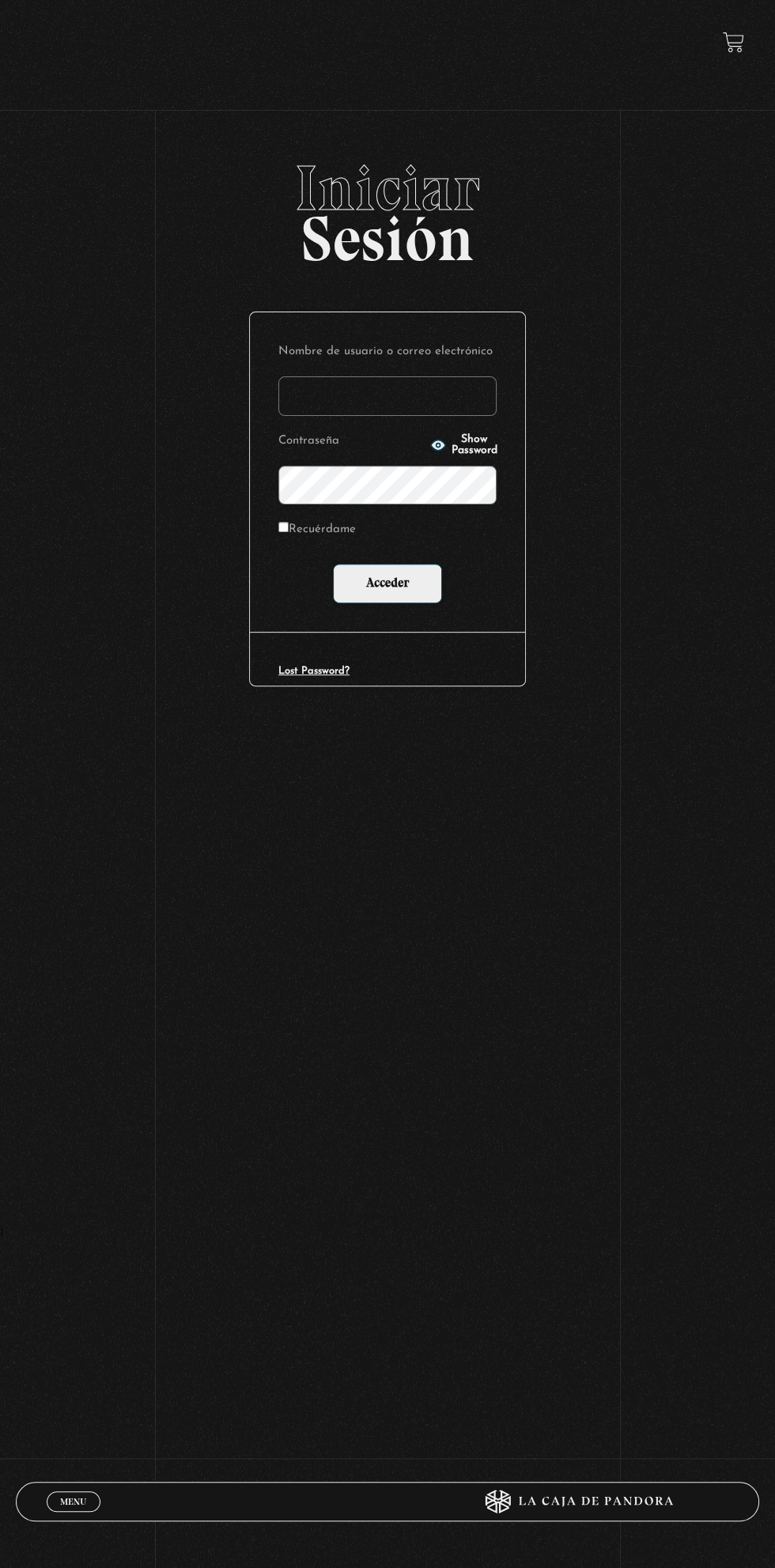
click at [310, 529] on label "Recuérdame" at bounding box center [317, 530] width 77 height 23
click at [289, 529] on input "Recuérdame" at bounding box center [283, 526] width 10 height 10
checkbox input "true"
click at [423, 388] on input "Nombre de usuario o correo electrónico" at bounding box center [387, 396] width 218 height 40
type input "karinamurilloc2@gmail.com"
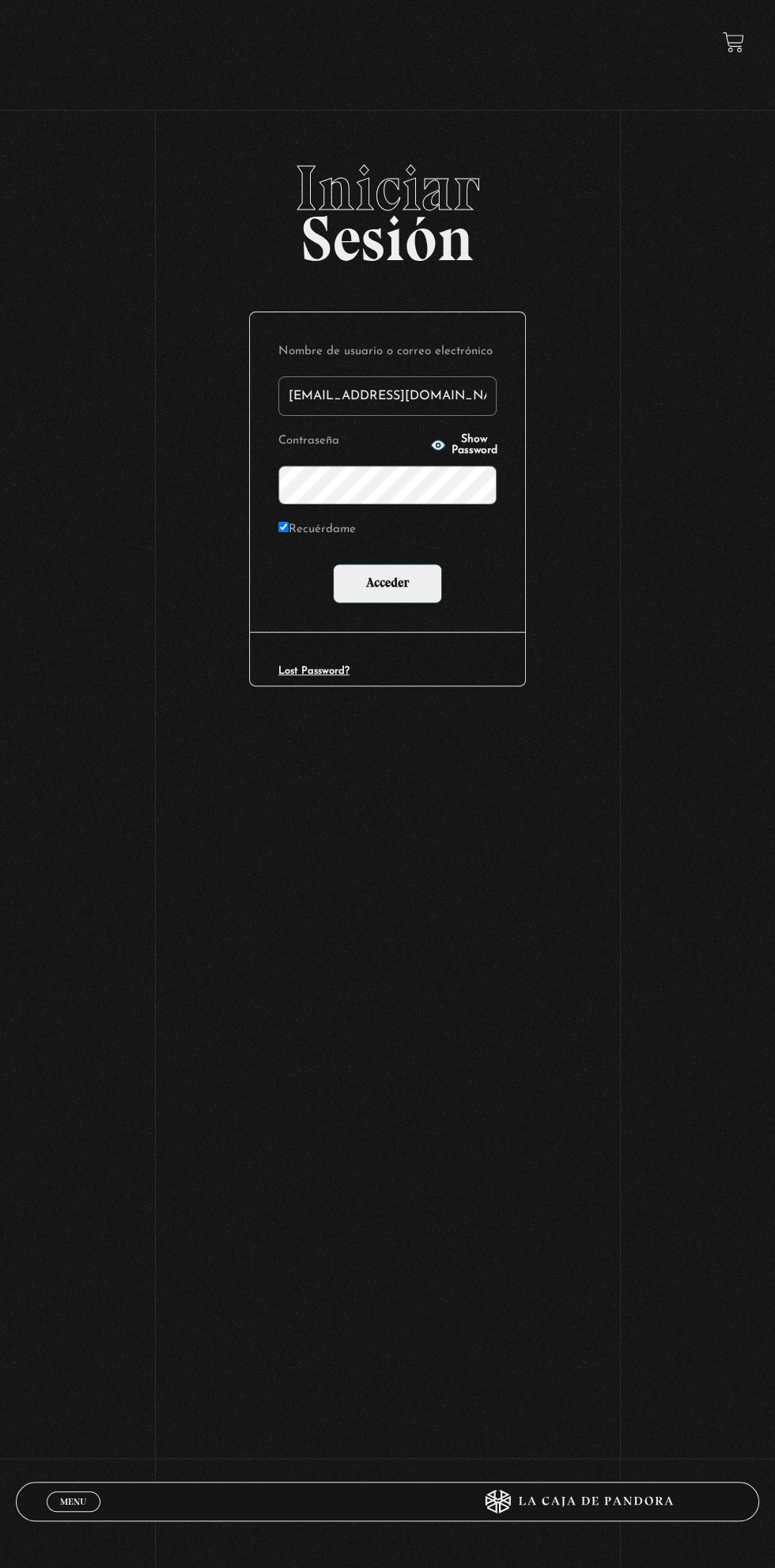
click at [333, 564] on input "Acceder" at bounding box center [388, 584] width 109 height 40
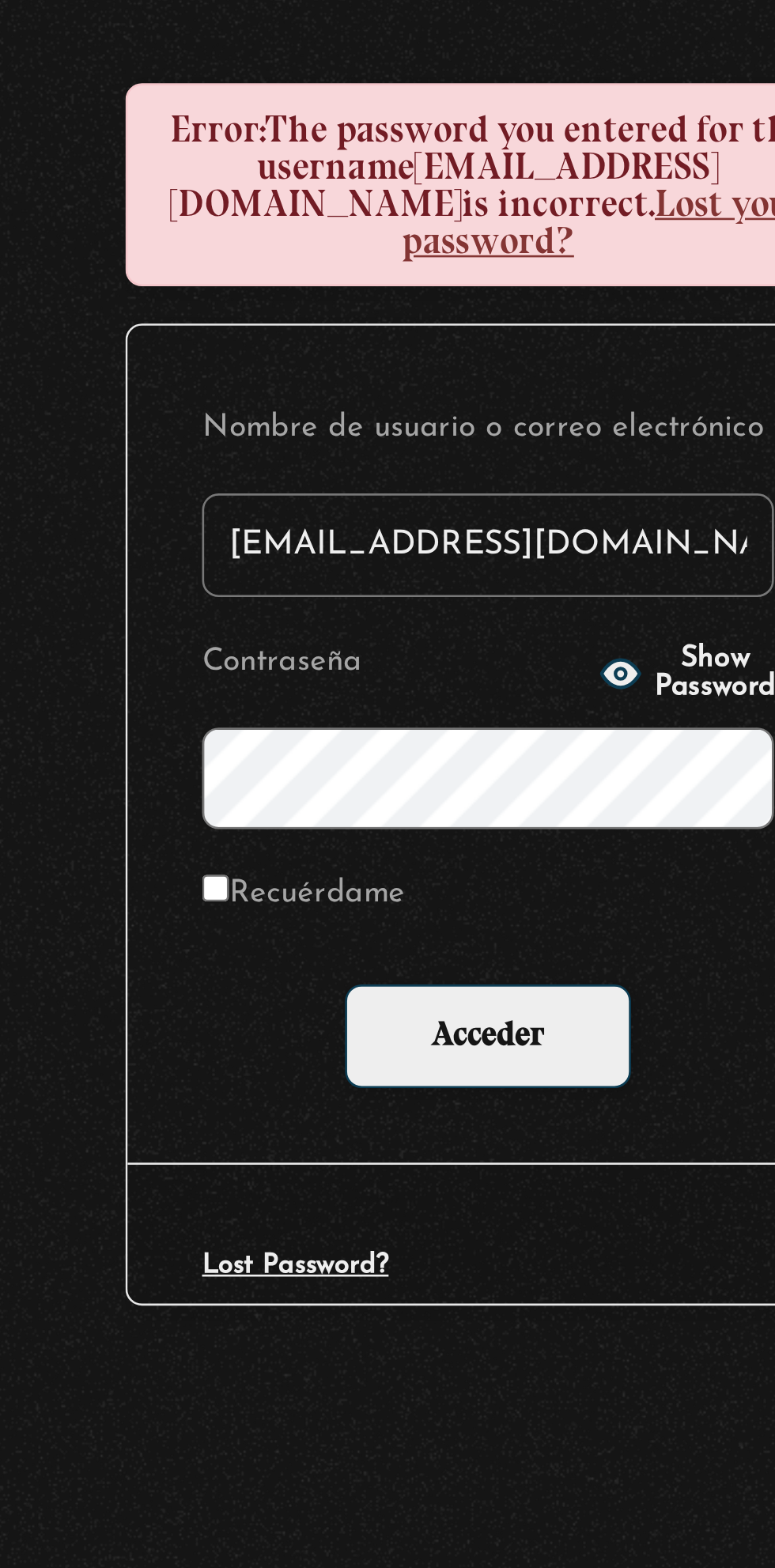
click at [325, 609] on label "Recuérdame" at bounding box center [317, 617] width 77 height 23
click at [289, 609] on input "Recuérdame" at bounding box center [283, 614] width 10 height 10
checkbox input "true"
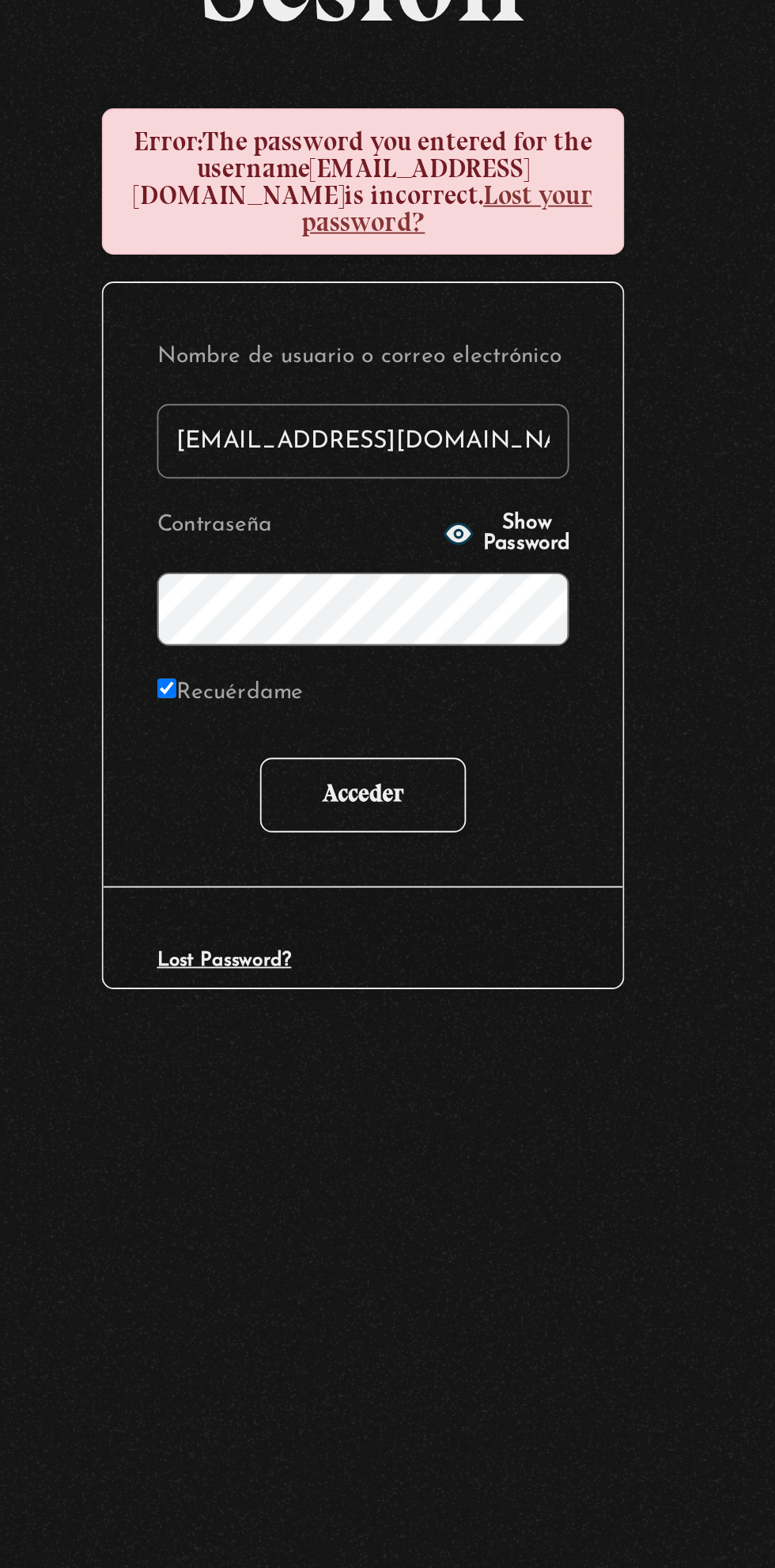
click at [378, 653] on input "Acceder" at bounding box center [388, 670] width 109 height 40
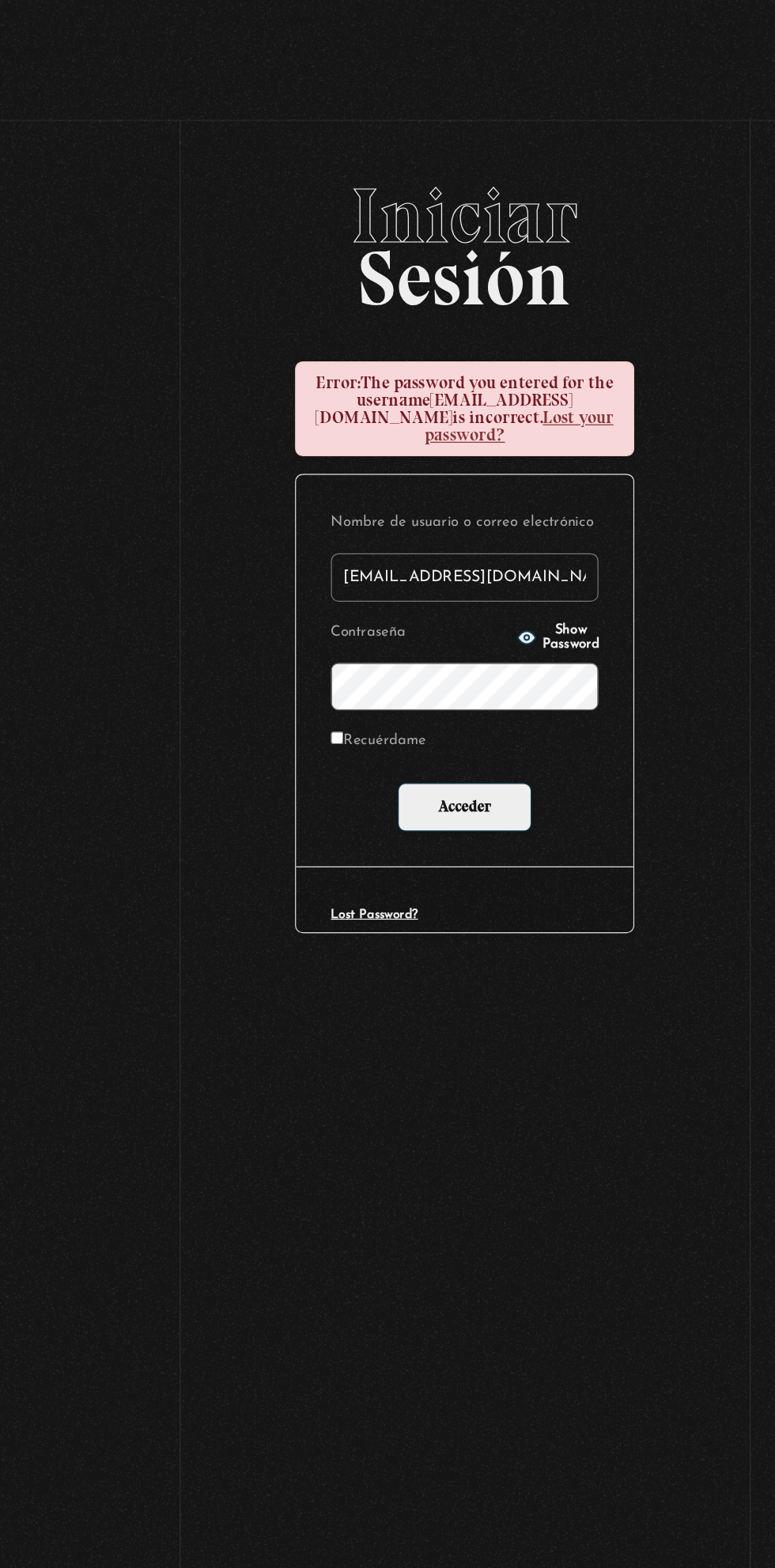
click at [344, 838] on section "Iniciar Sesión Error: The password you entered for the username [EMAIL_ADDRESS]…" at bounding box center [388, 657] width 775 height 1314
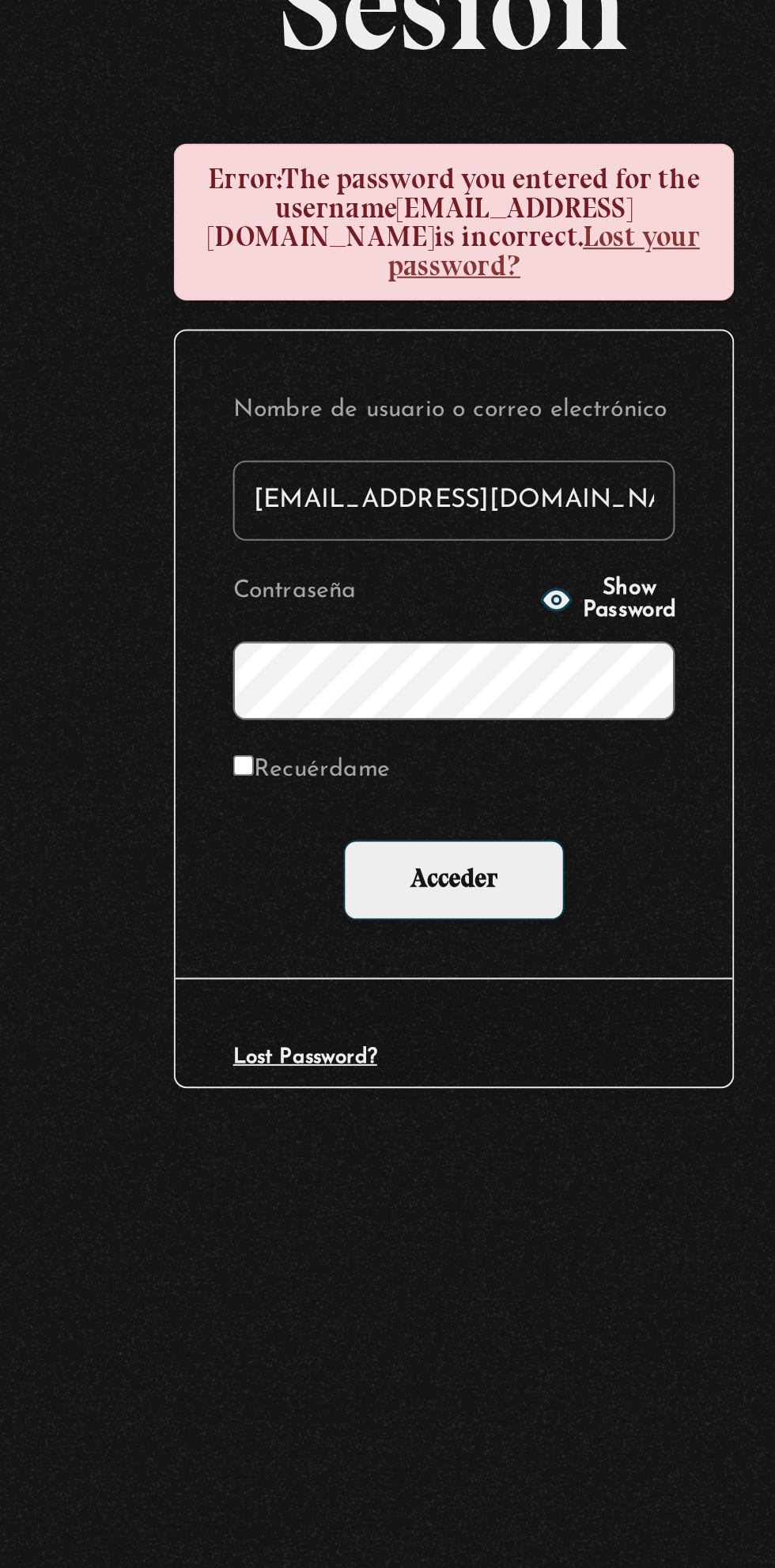
click at [333, 651] on input "Acceder" at bounding box center [388, 670] width 109 height 40
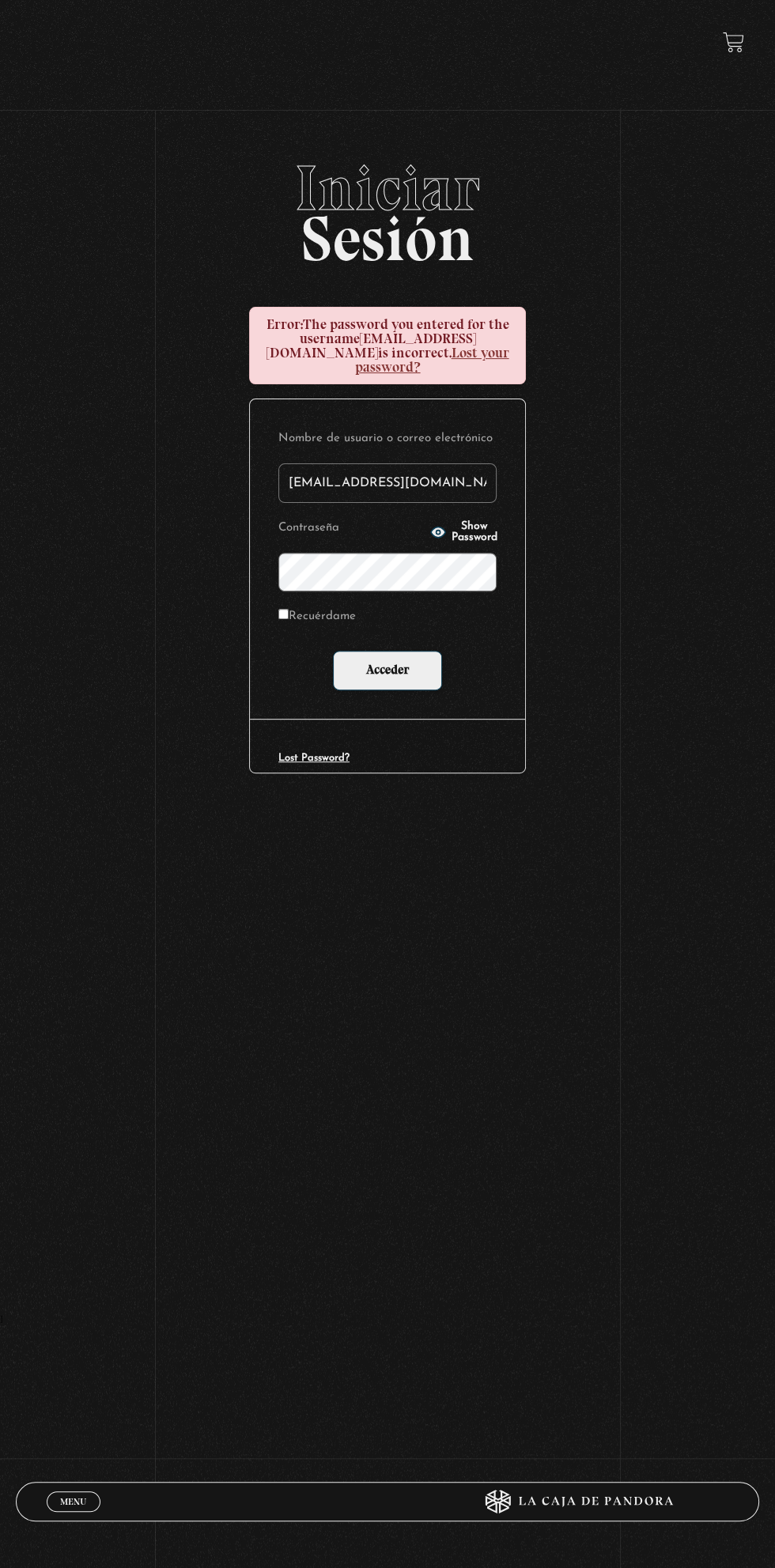
click at [333, 651] on input "Acceder" at bounding box center [388, 670] width 109 height 40
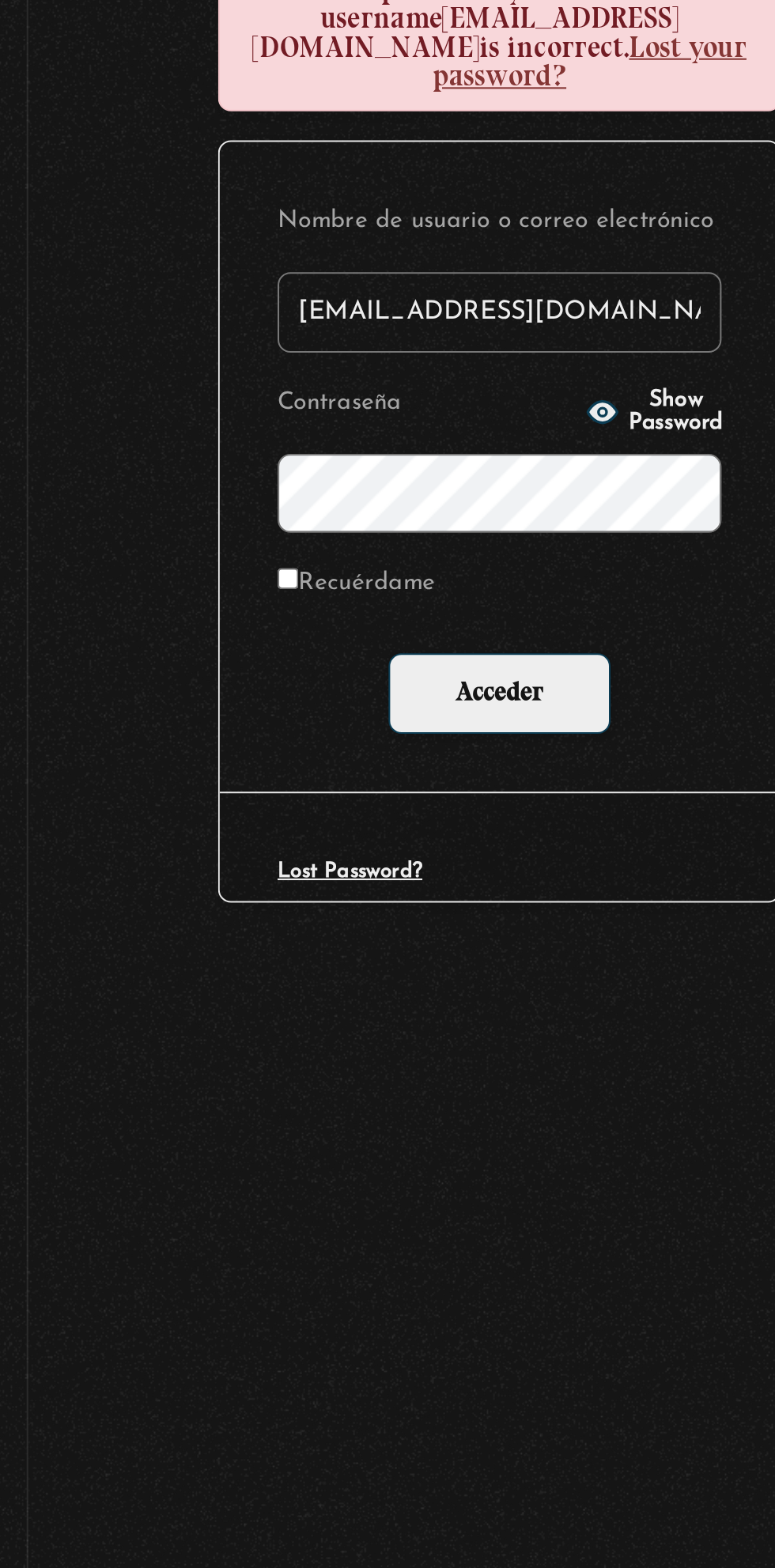
click at [430, 521] on button "Show Password" at bounding box center [463, 532] width 66 height 22
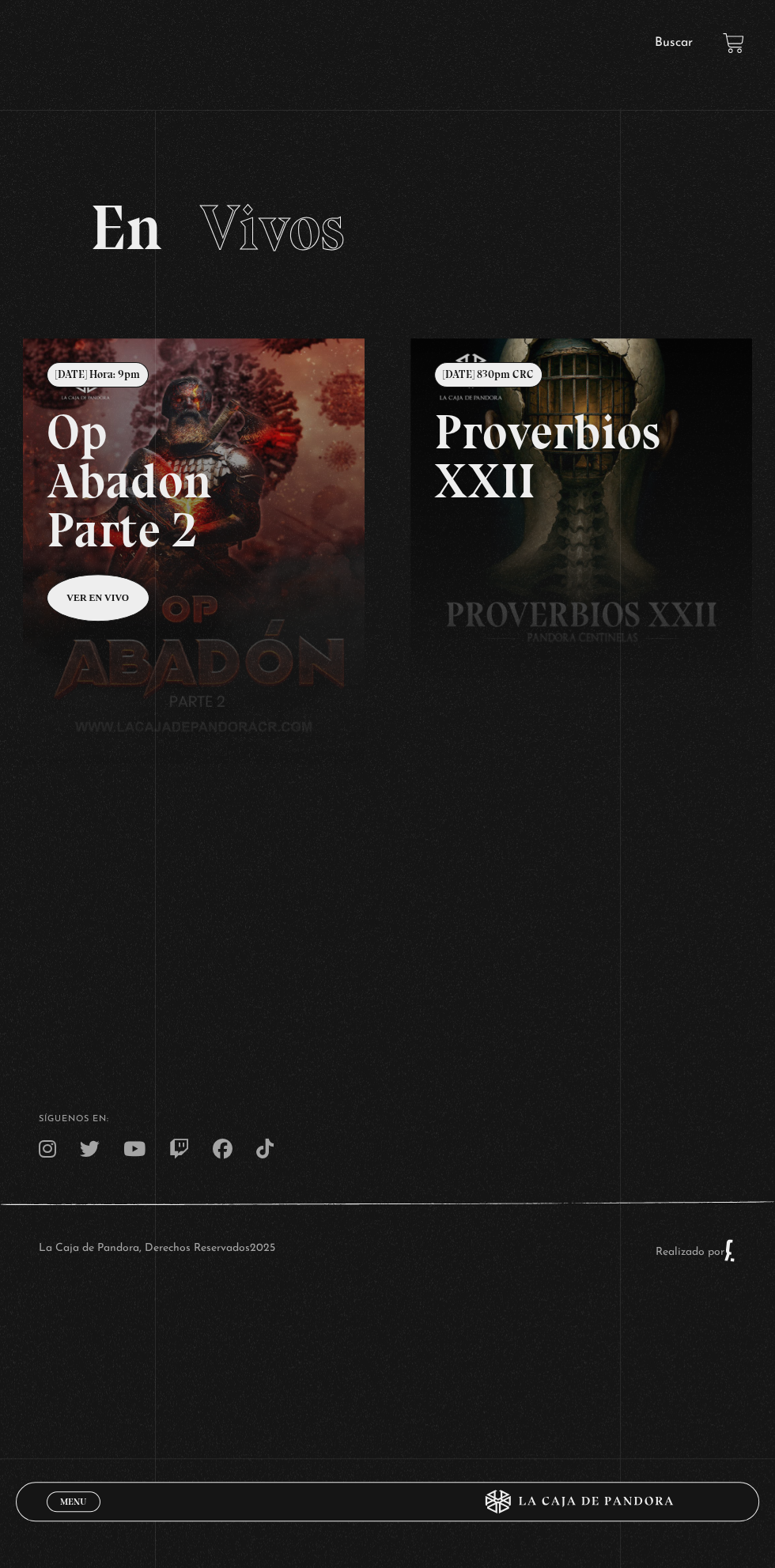
click at [66, 1510] on span "Cerrar" at bounding box center [74, 1515] width 37 height 11
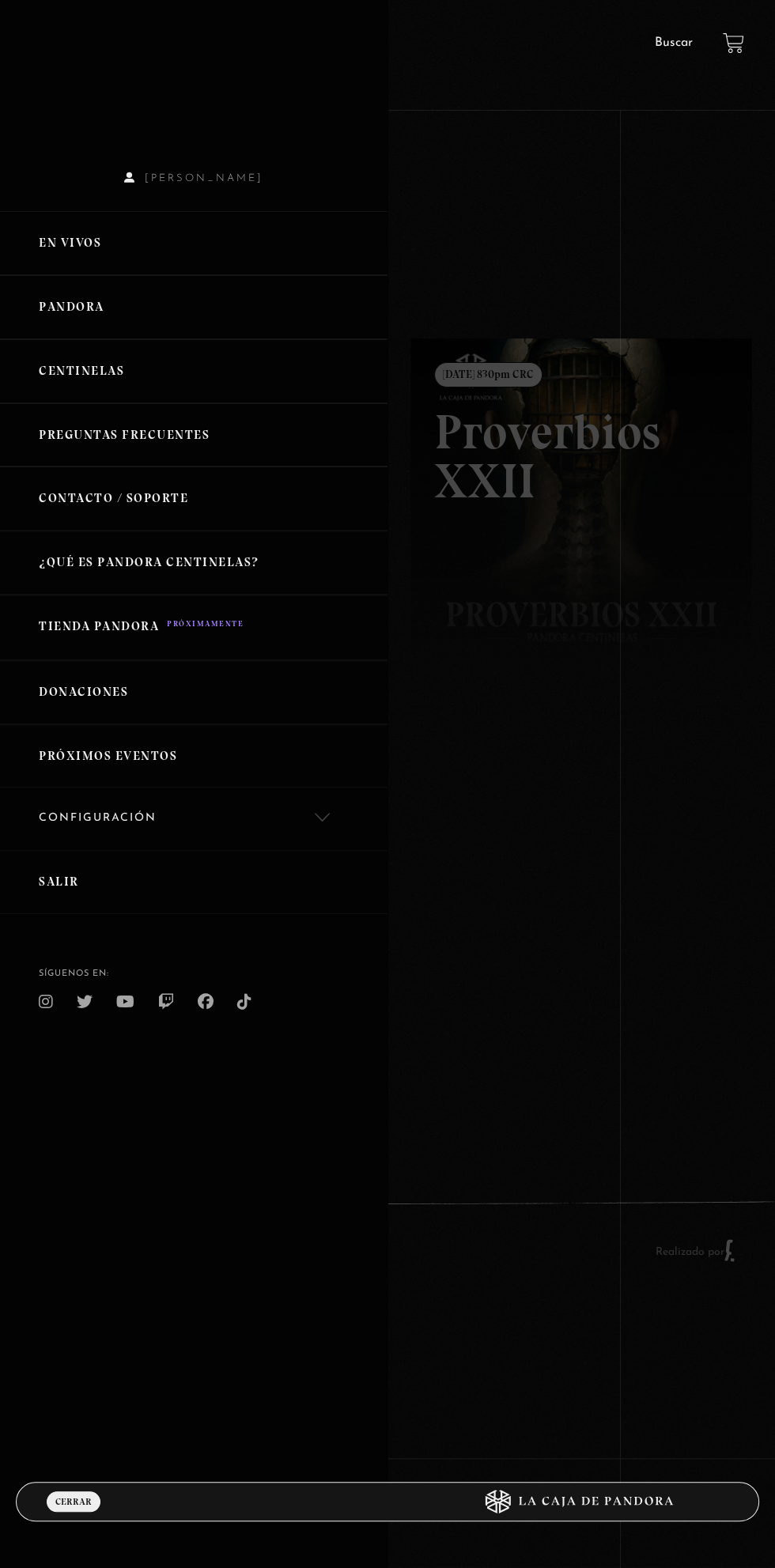
click at [67, 296] on link "Pandora" at bounding box center [193, 307] width 388 height 64
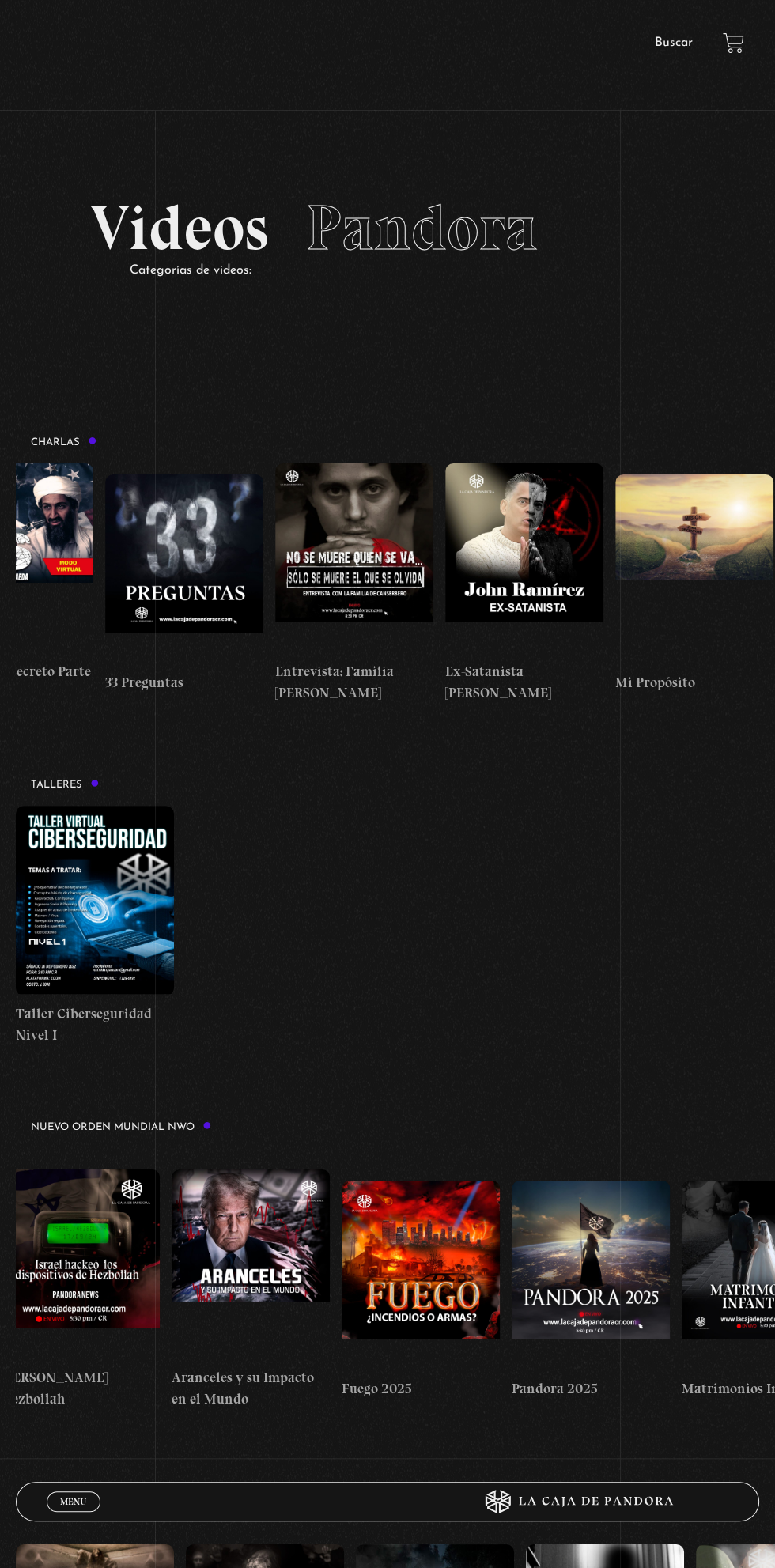
click at [91, 1503] on link "Menu Cerrar" at bounding box center [73, 1501] width 54 height 21
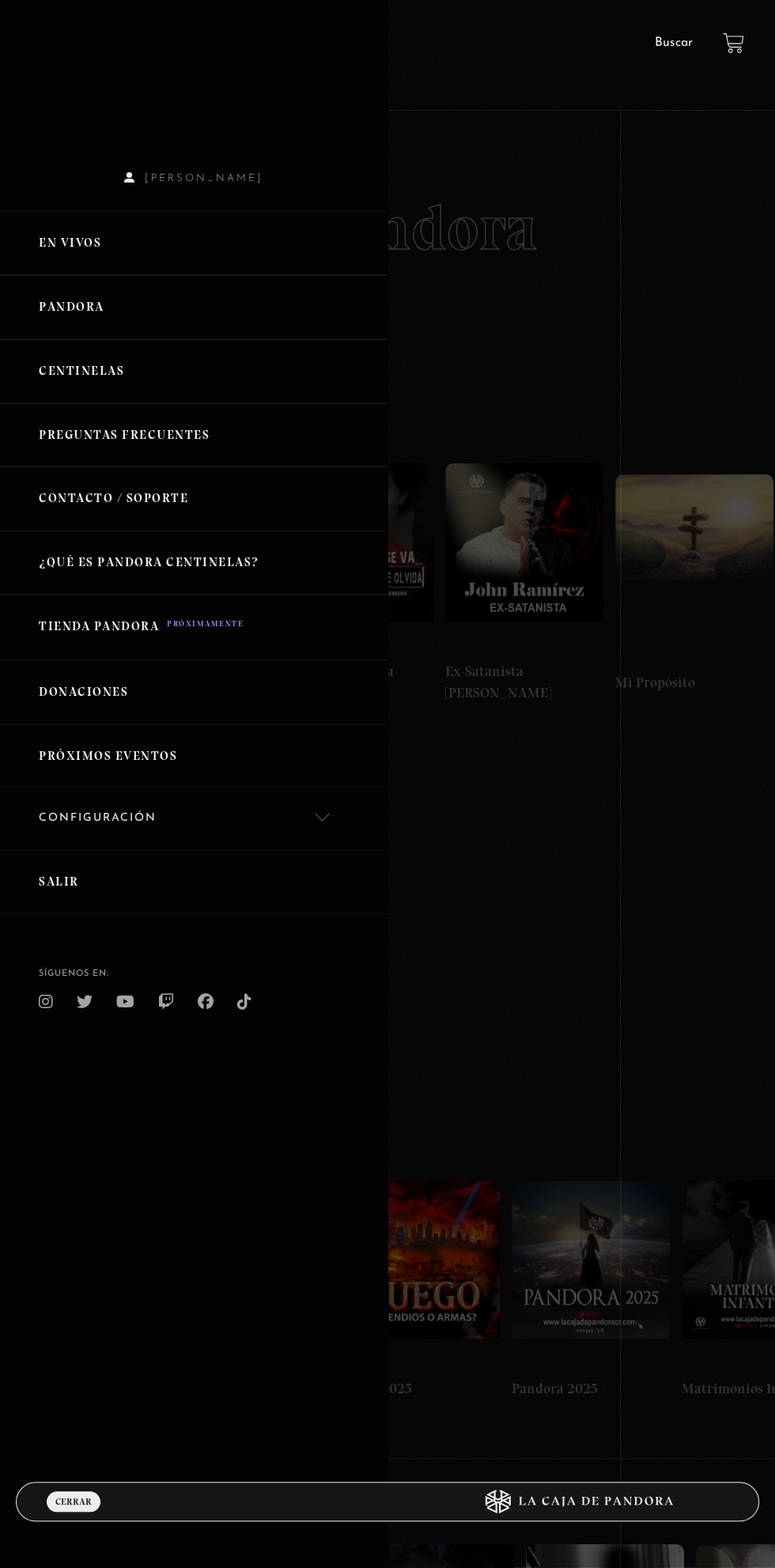
click at [72, 226] on link "En vivos" at bounding box center [193, 243] width 388 height 64
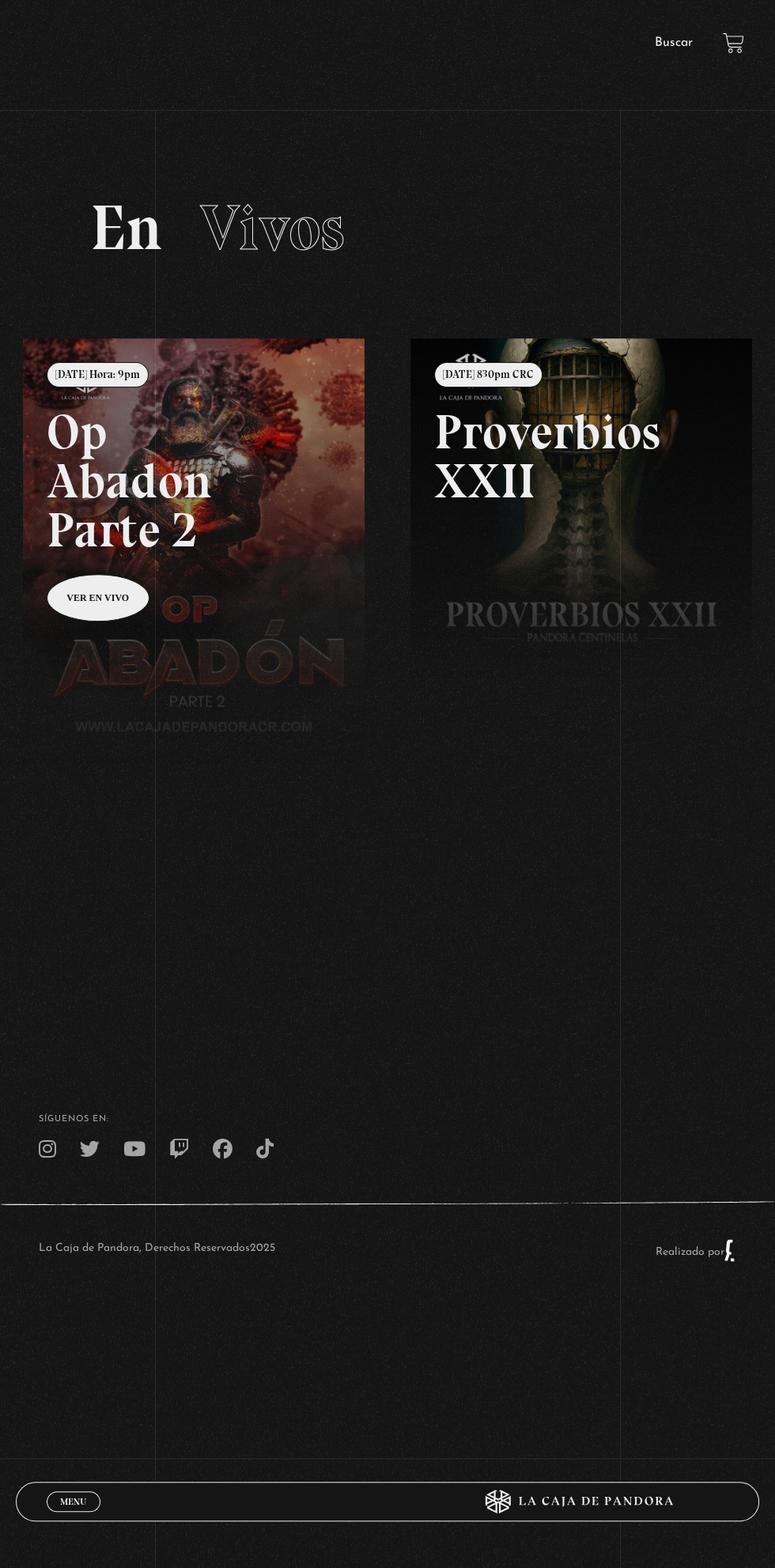
click at [305, 1200] on div "La Caja de Pandora, Derechos Reservados 2025 Realizado por" at bounding box center [388, 1249] width 775 height 103
click at [78, 1499] on span "Menu" at bounding box center [74, 1501] width 26 height 9
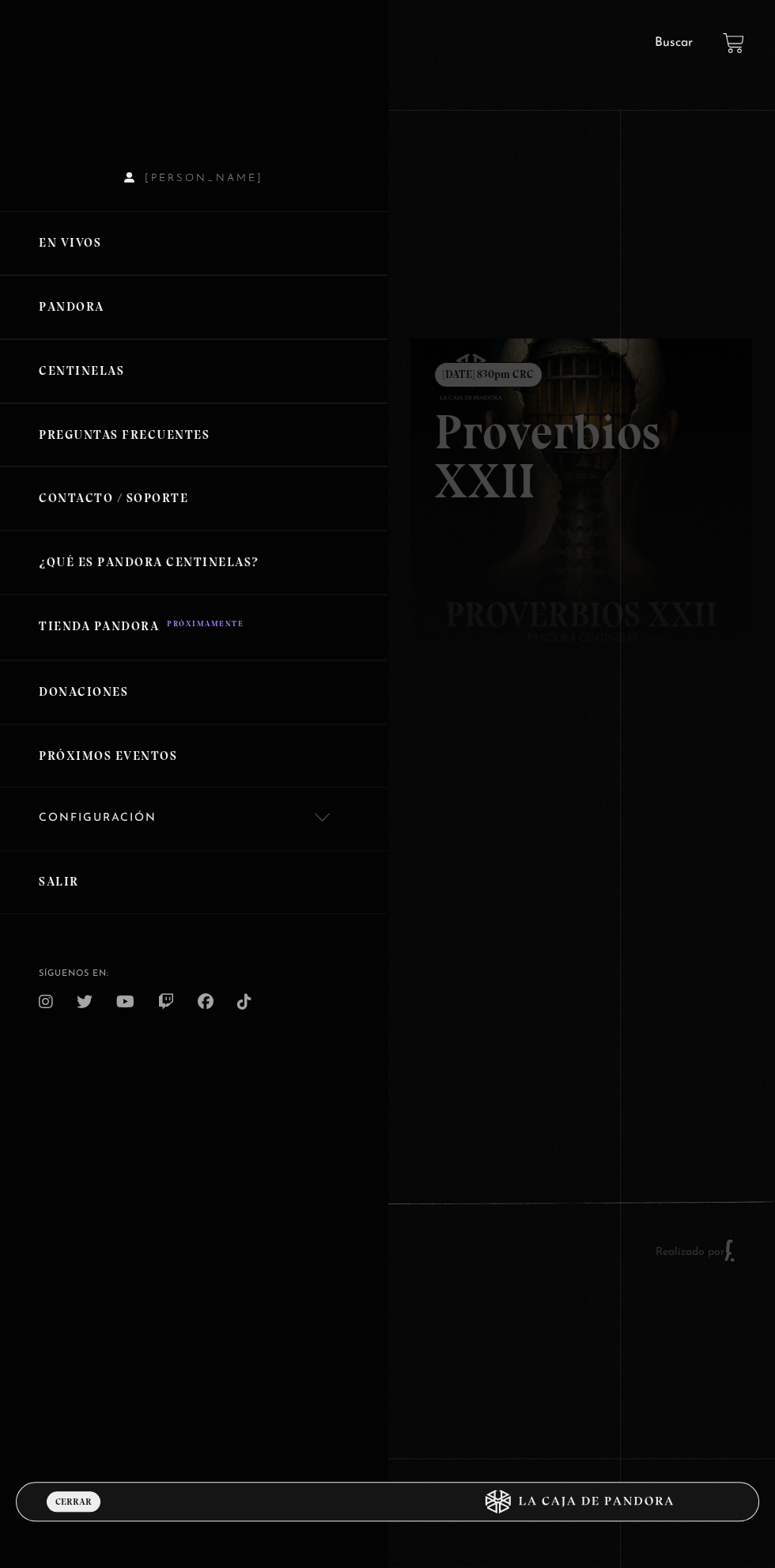
click at [37, 305] on link "Pandora" at bounding box center [193, 307] width 388 height 64
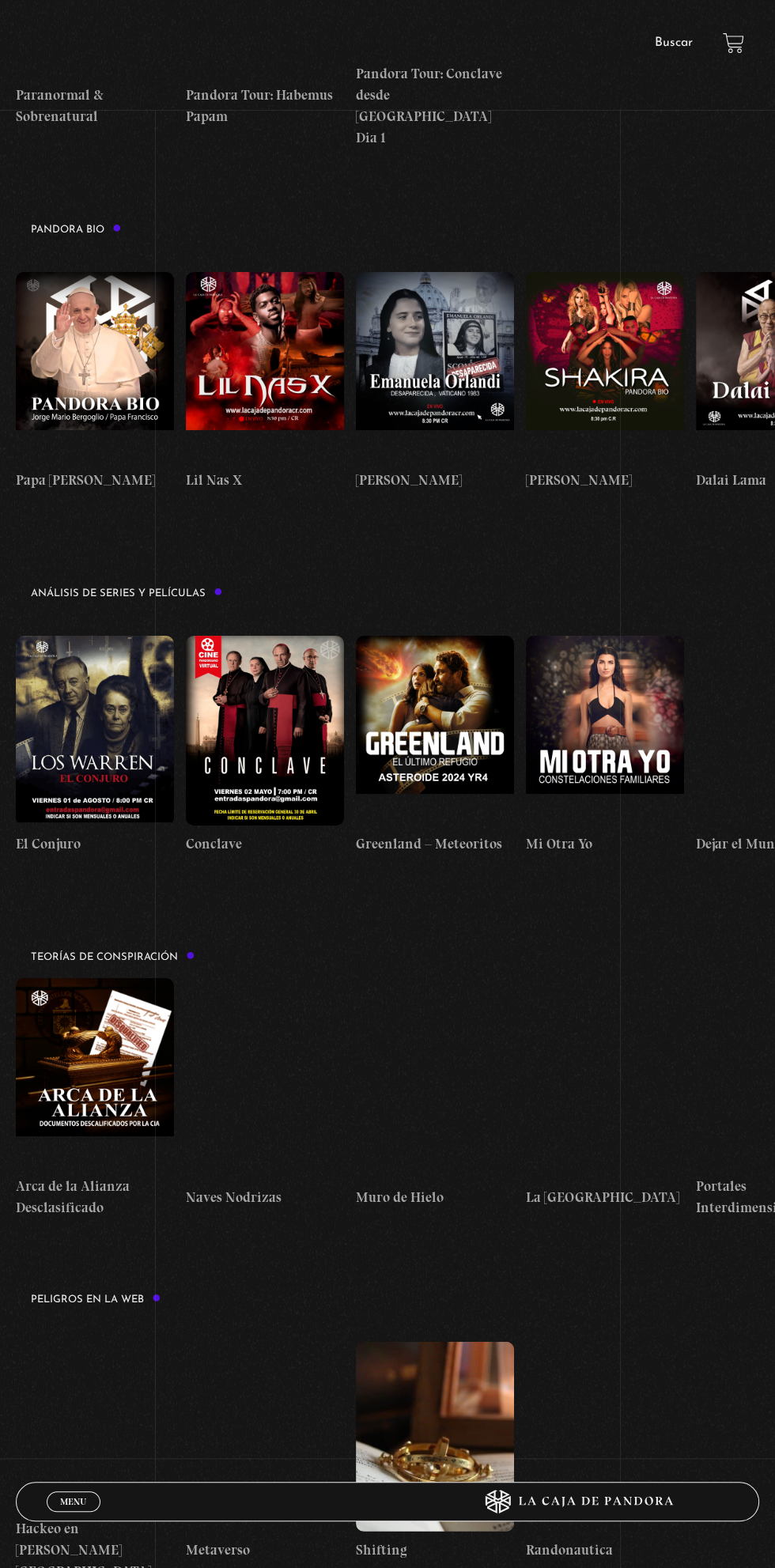
scroll to position [2005, 0]
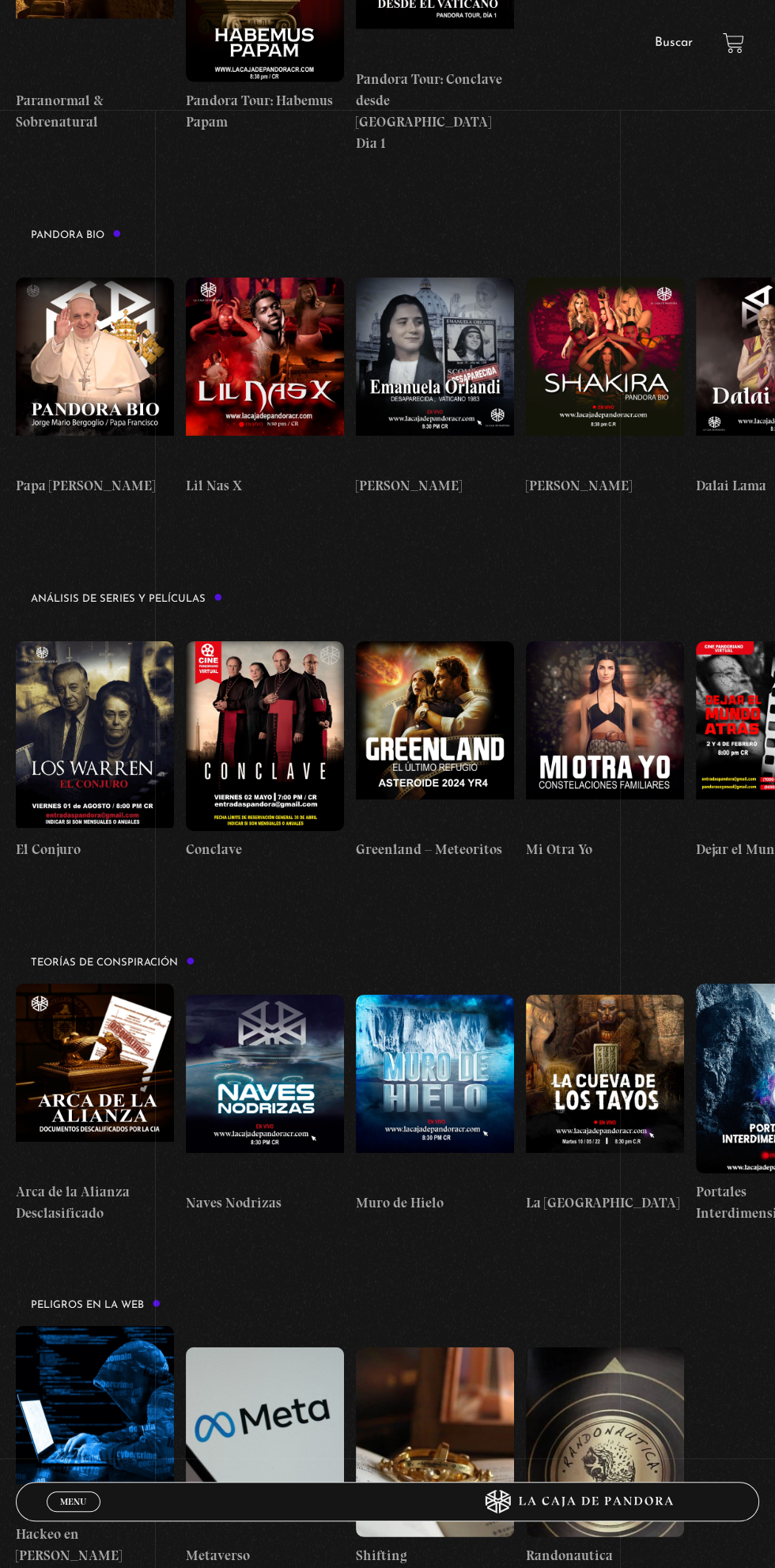
click at [73, 640] on figure at bounding box center [95, 734] width 158 height 190
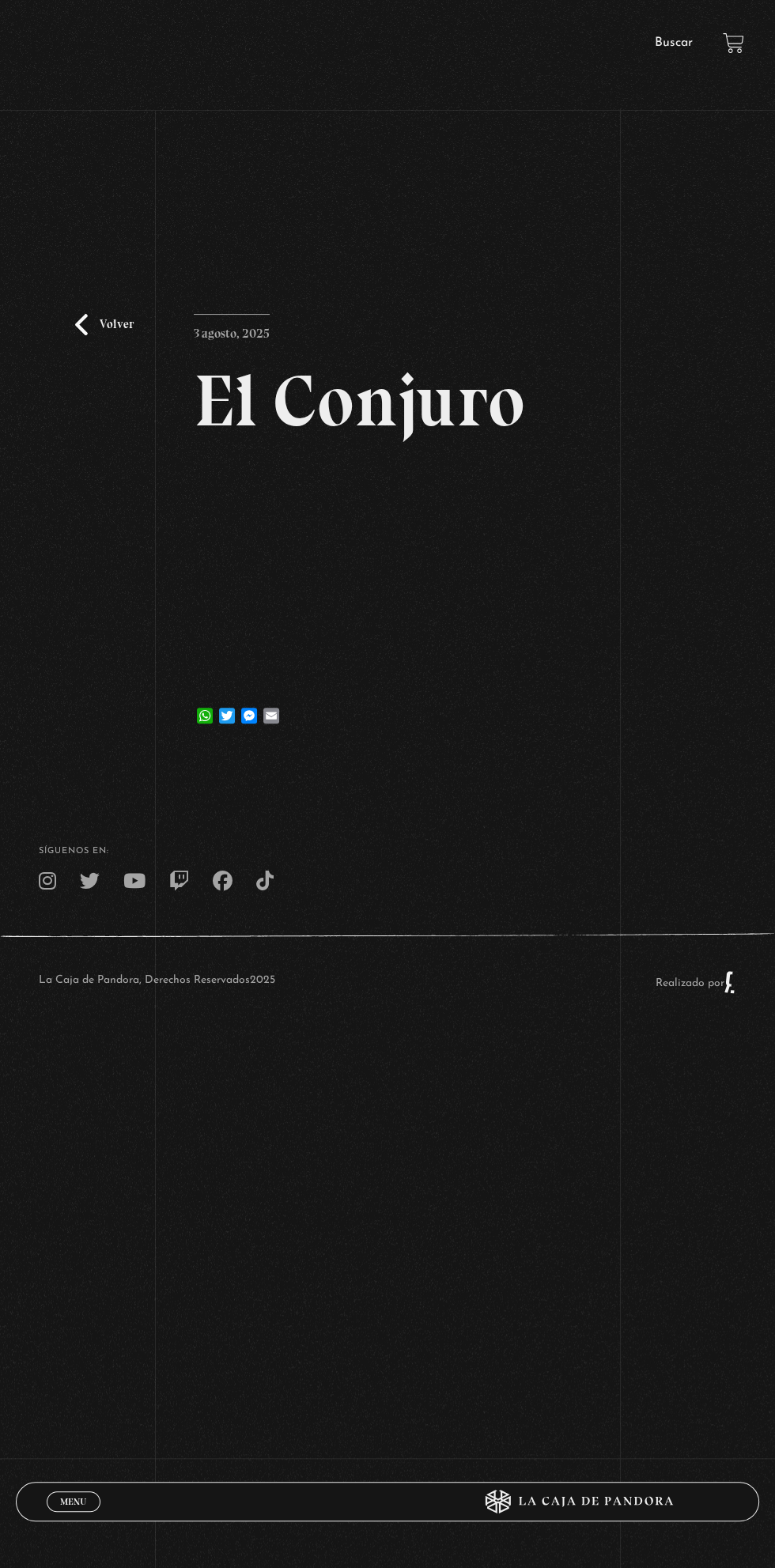
click at [594, 655] on div "Volver [DATE] [GEOGRAPHIC_DATA] WhatsApp Twitter Messenger Email" at bounding box center [388, 454] width 775 height 594
click at [87, 320] on link "Volver" at bounding box center [105, 324] width 58 height 22
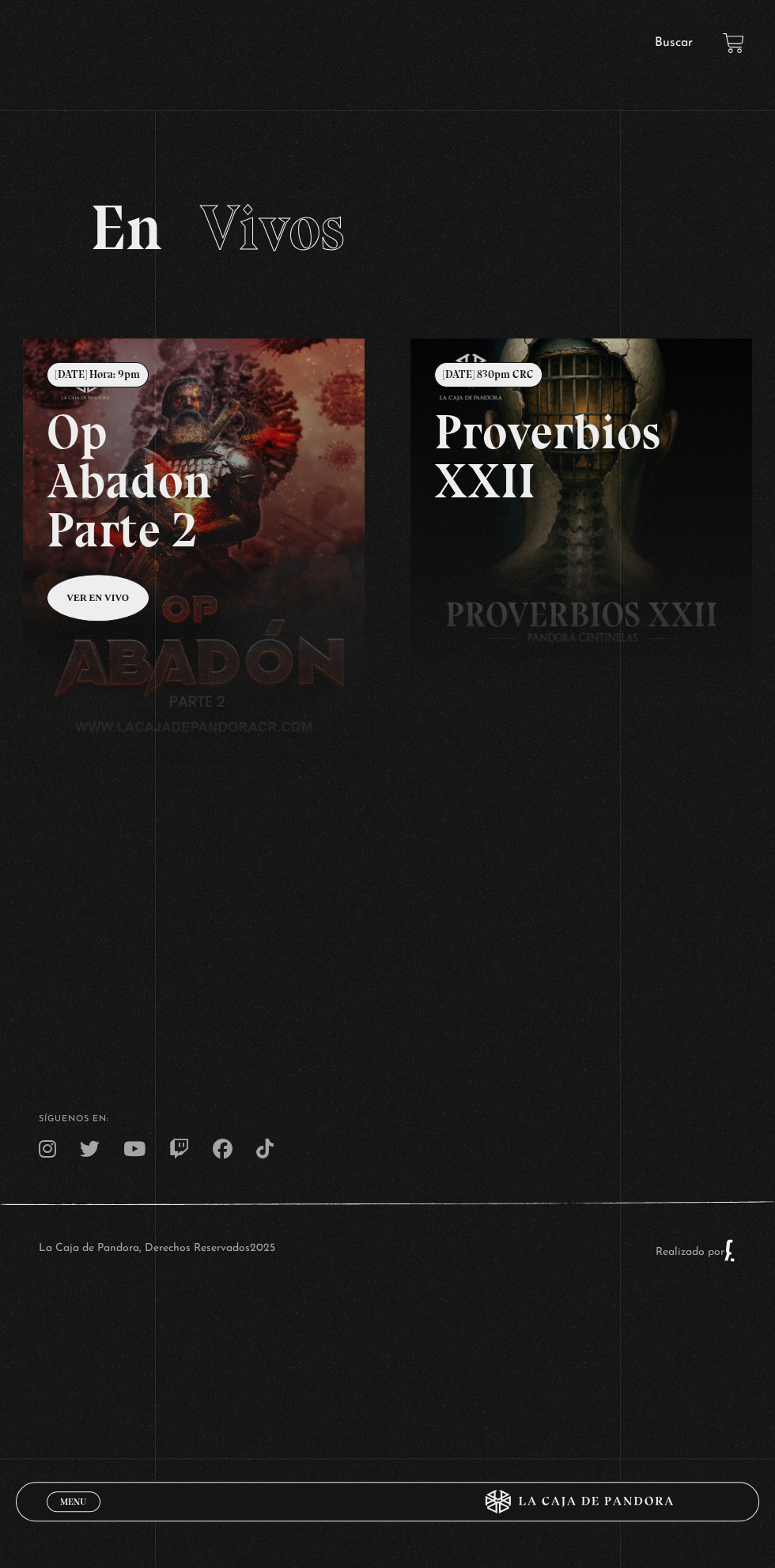
click at [107, 1341] on body "ingresar al sitio Ver Video Más Información Solicitar Por favor coloque su disp…" at bounding box center [388, 670] width 775 height 1341
click at [87, 1500] on link "Menu Cerrar" at bounding box center [73, 1501] width 54 height 21
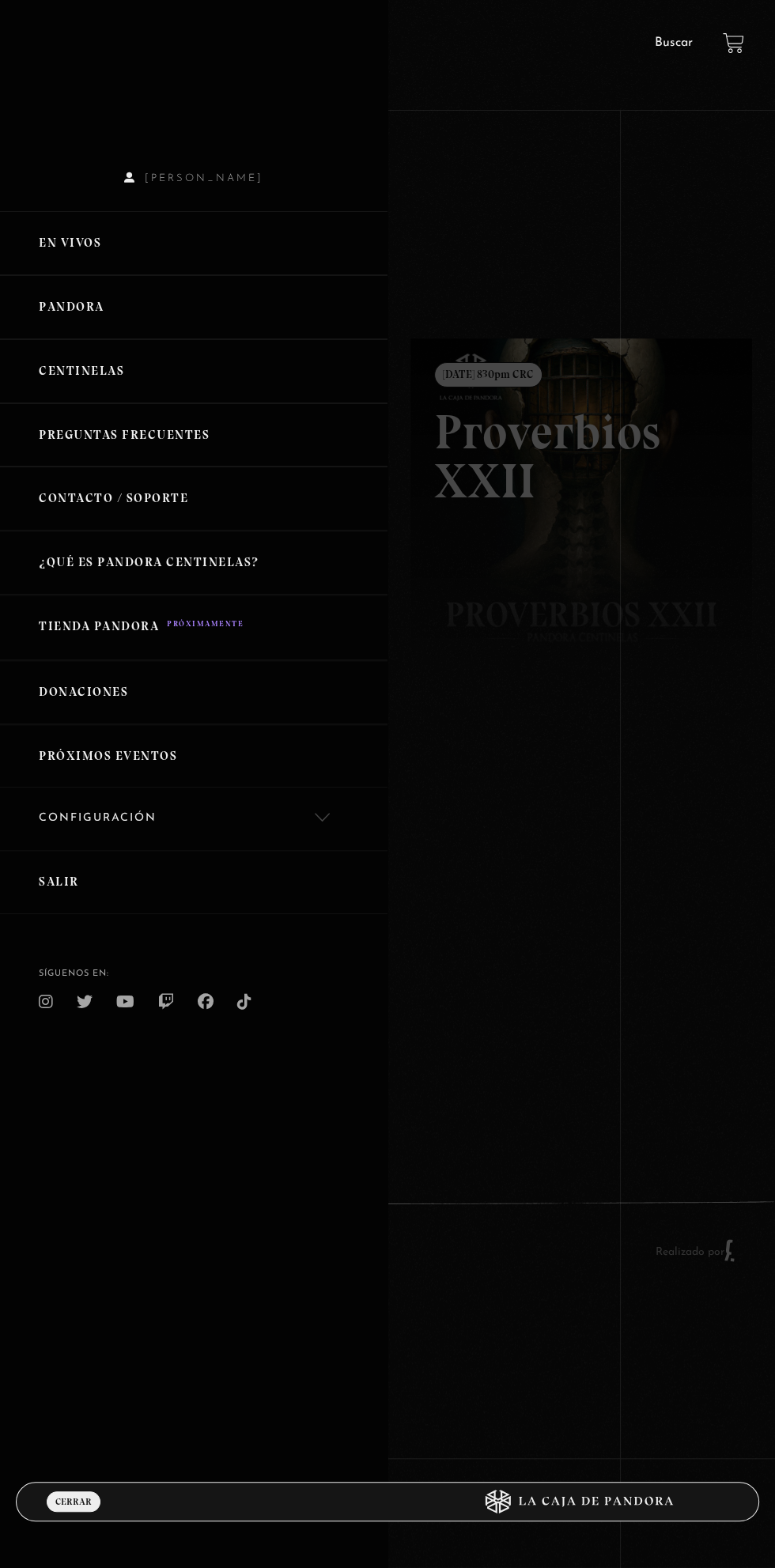
click at [77, 296] on link "Pandora" at bounding box center [193, 307] width 388 height 64
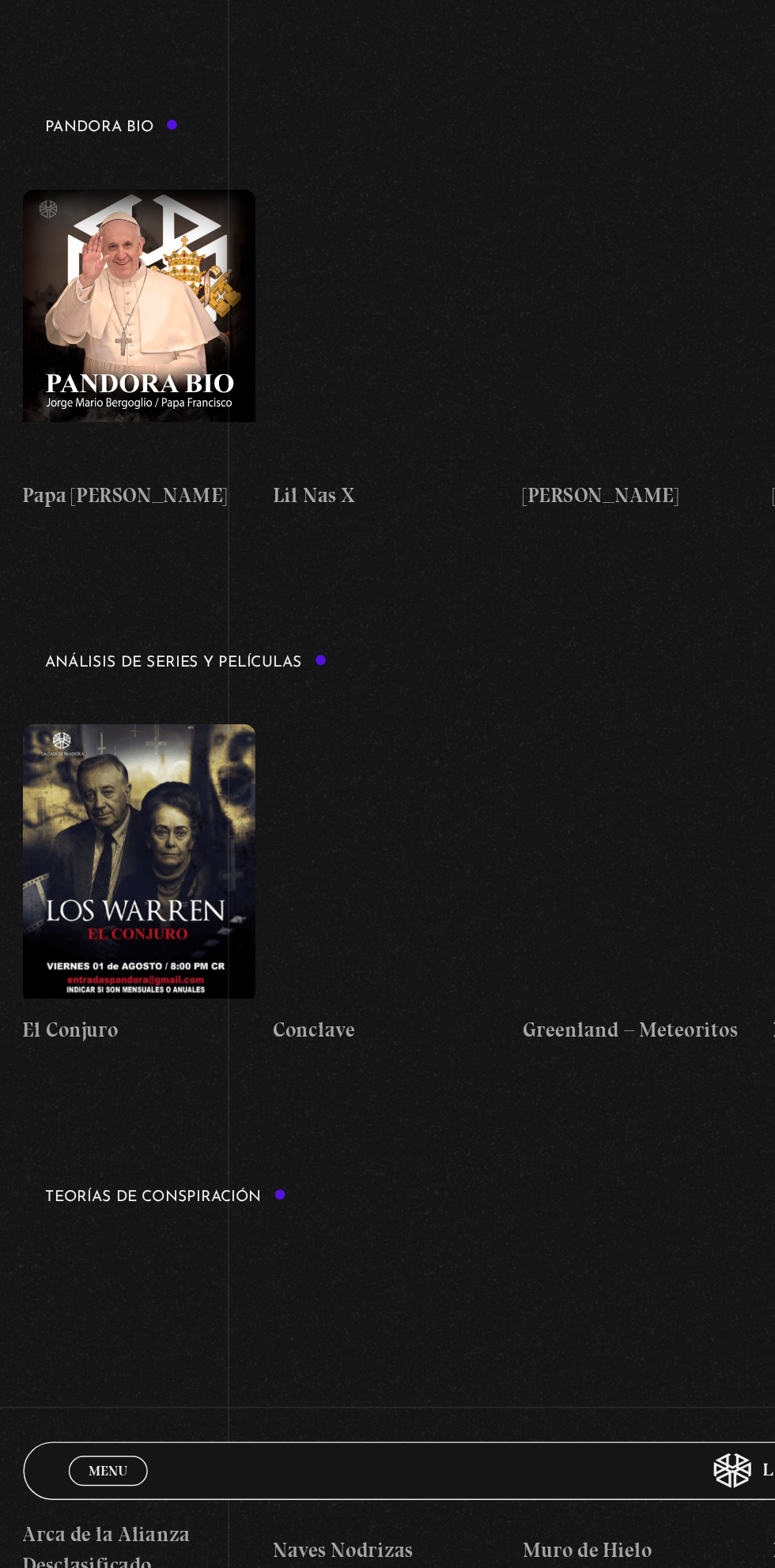
scroll to position [1841, 0]
